Goal: Task Accomplishment & Management: Use online tool/utility

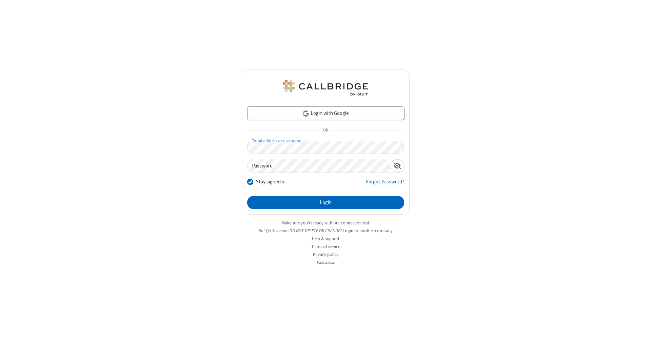
click at [325, 203] on button "Login" at bounding box center [325, 203] width 157 height 14
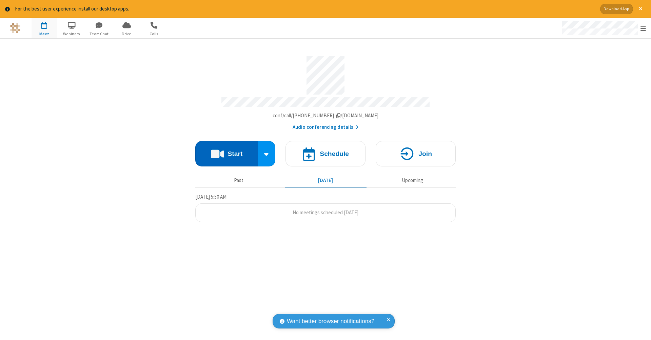
click at [226, 150] on button "Start" at bounding box center [226, 153] width 63 height 25
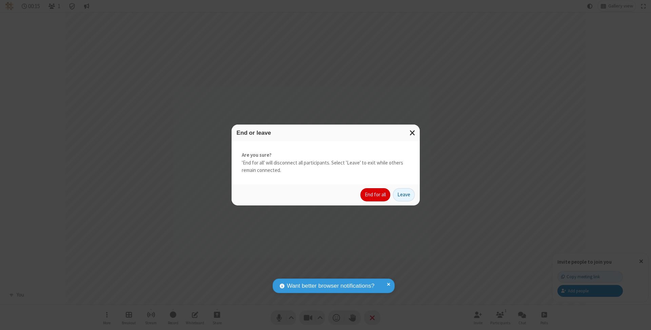
click at [376, 195] on button "End for all" at bounding box center [375, 195] width 30 height 14
